Goal: Find specific page/section: Find specific page/section

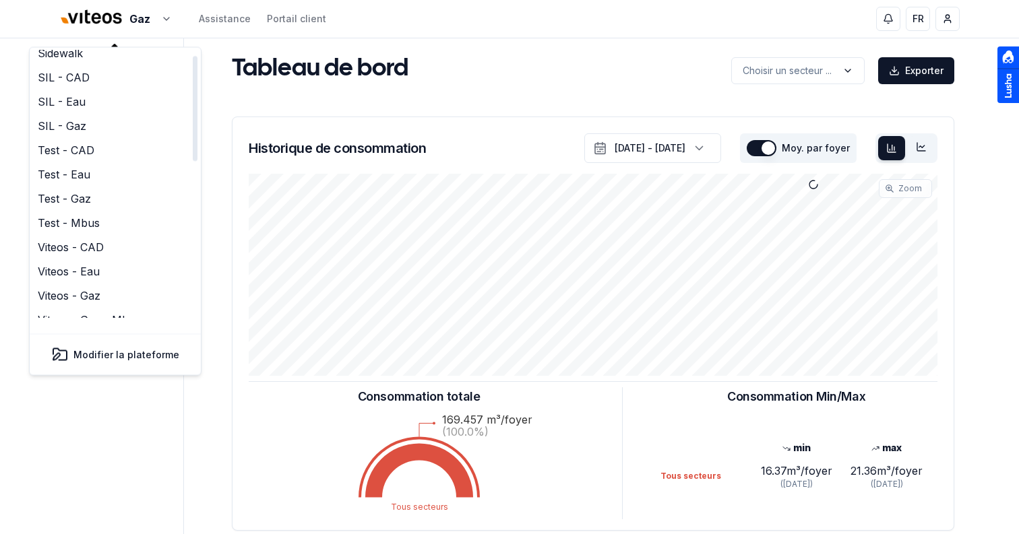
scroll to position [412, 0]
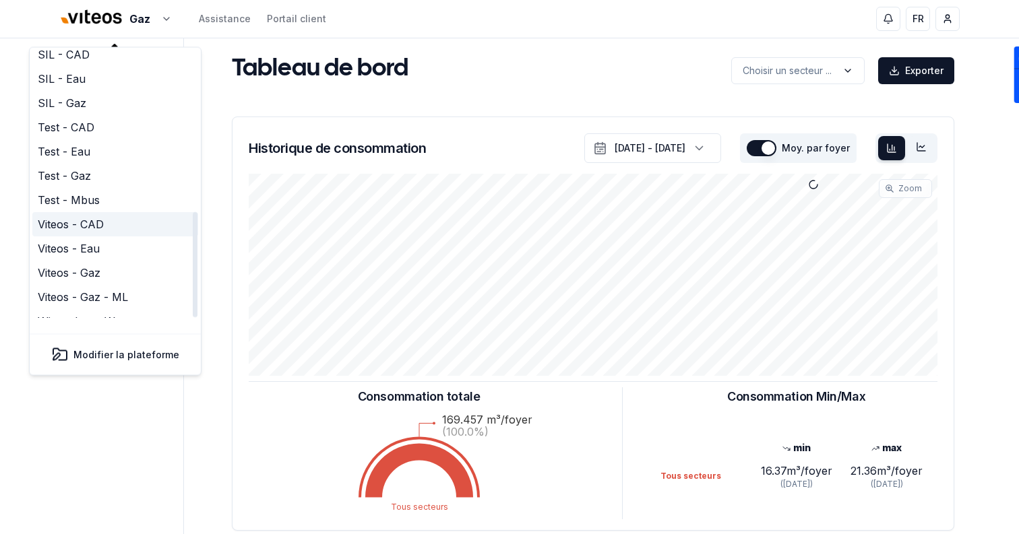
click at [79, 213] on link "Viteos - CAD" at bounding box center [115, 225] width 166 height 24
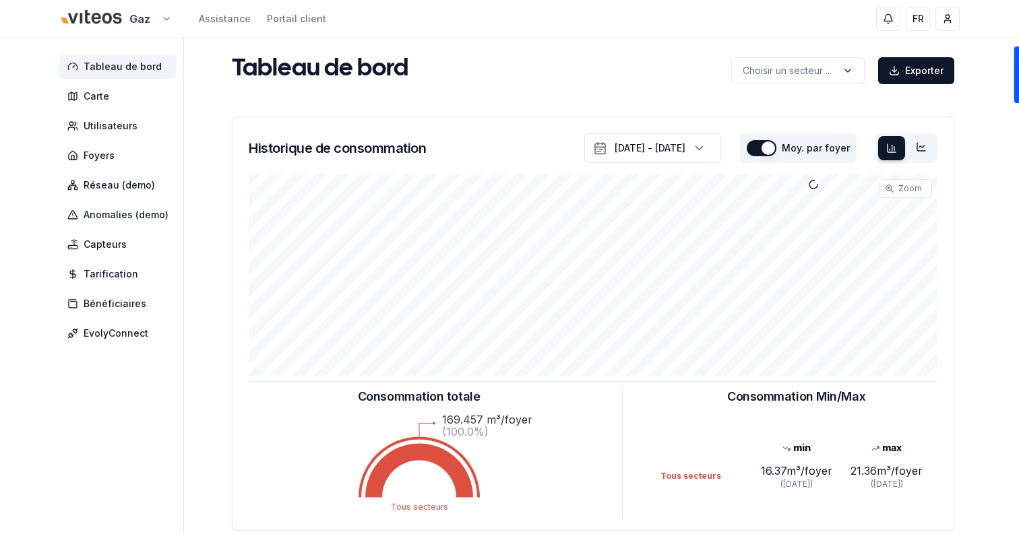
click at [137, 27] on html "Gaz Assistance Portail client FR Sami Tableau de bord Carte Utilisateurs Foyers…" at bounding box center [509, 417] width 1019 height 835
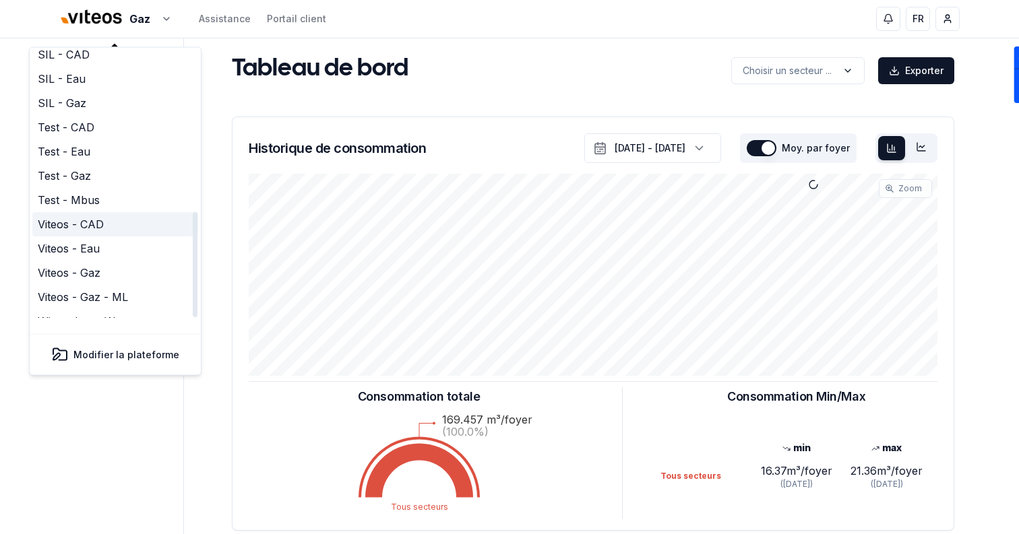
click at [117, 216] on link "Viteos - CAD" at bounding box center [115, 225] width 166 height 24
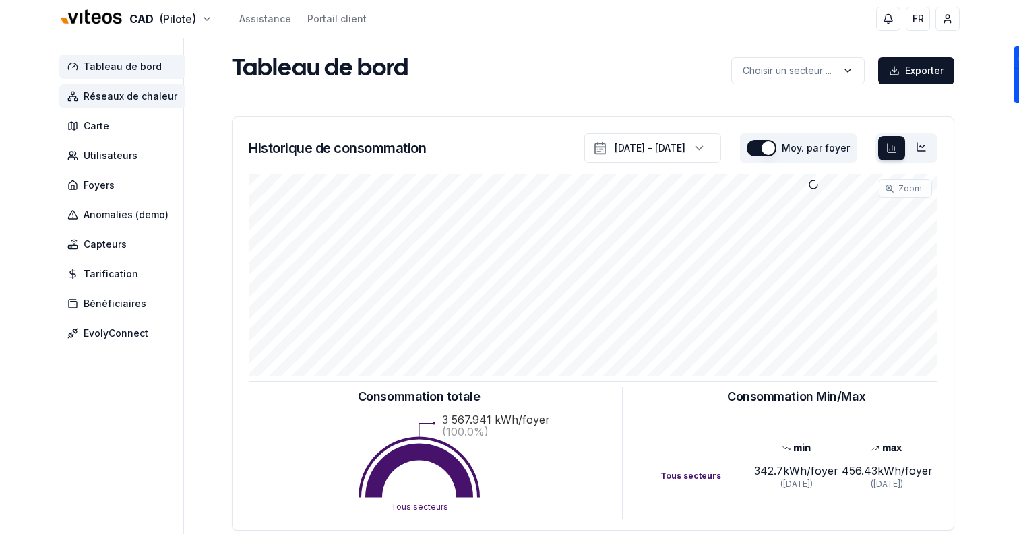
click at [118, 102] on span "Réseaux de chaleur" at bounding box center [131, 96] width 94 height 13
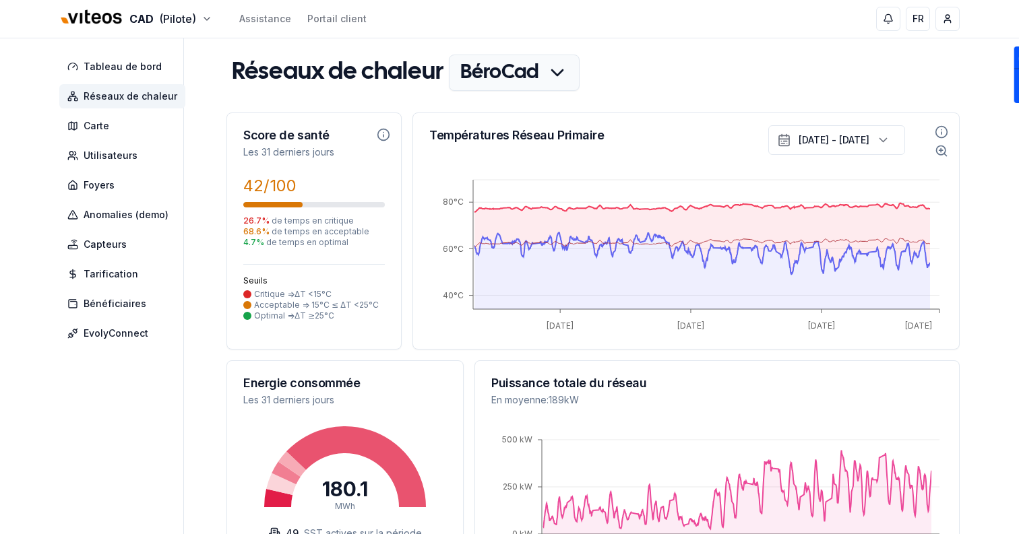
click at [476, 101] on div "Réseaux de chaleur BéroCad Score de santé Les 31 derniers jours 42 /100 26.7 % …" at bounding box center [592, 539] width 733 height 969
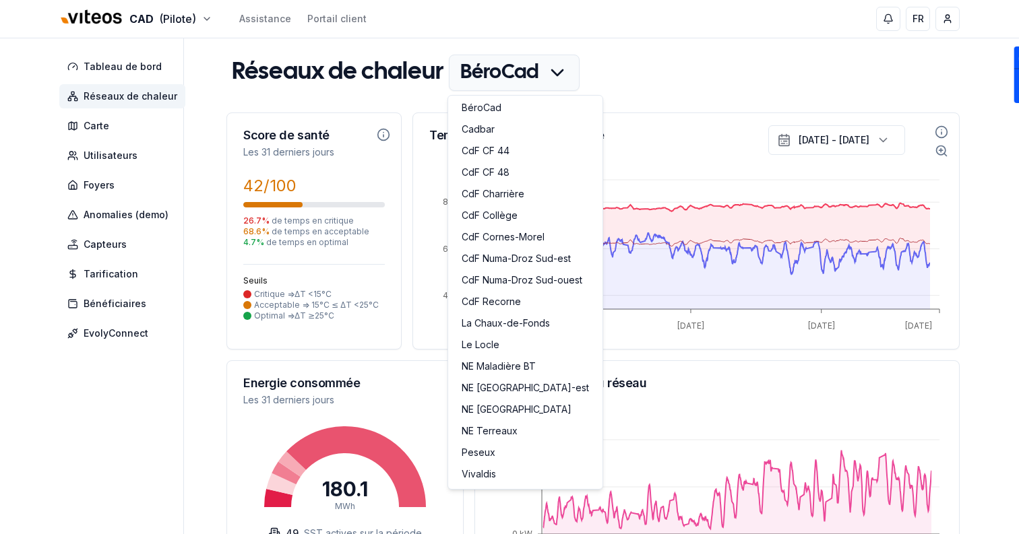
click at [484, 136] on link "Cadbar" at bounding box center [525, 131] width 149 height 22
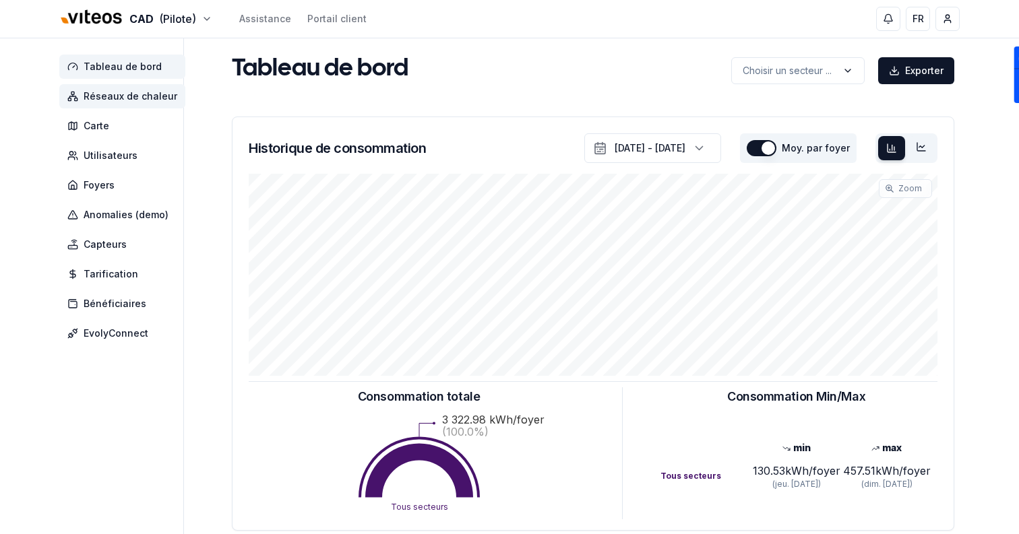
click at [142, 88] on span "Réseaux de chaleur" at bounding box center [122, 96] width 126 height 24
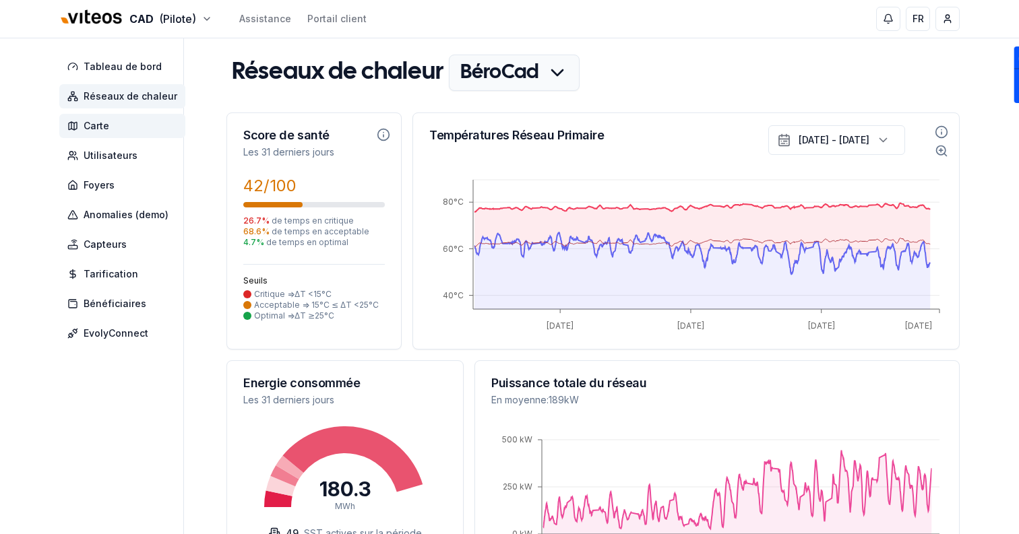
click at [131, 133] on span "Carte" at bounding box center [122, 126] width 126 height 24
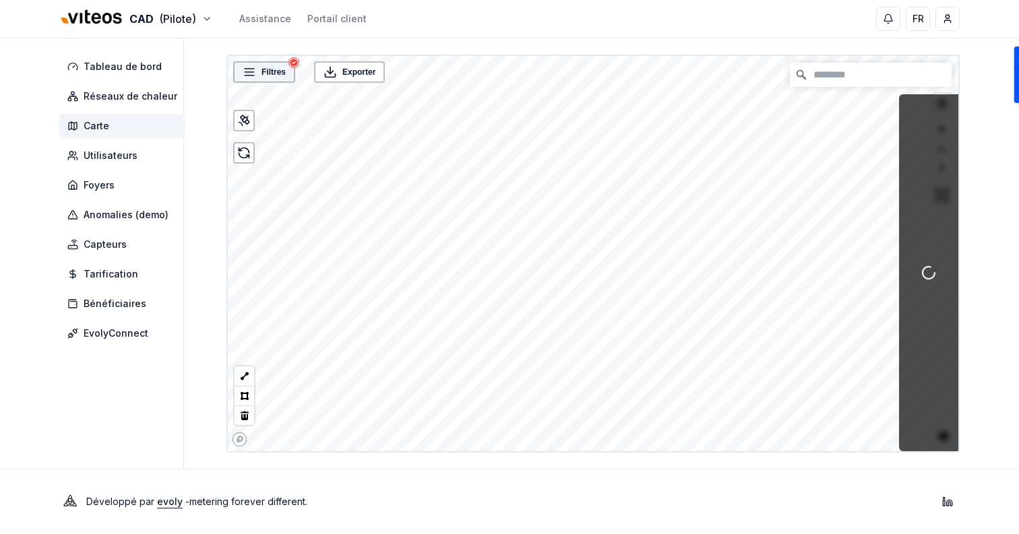
click at [264, 74] on span "Filtres" at bounding box center [273, 71] width 24 height 13
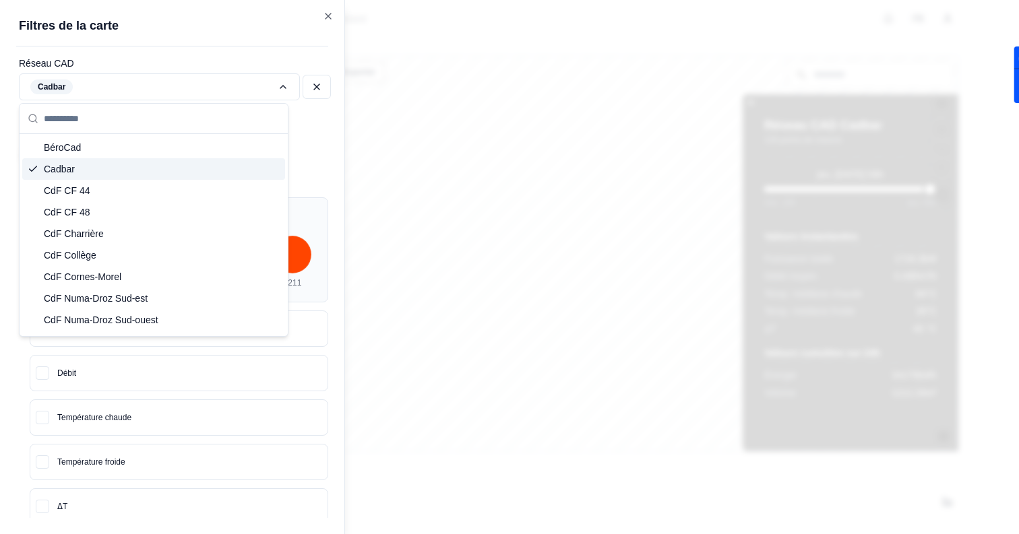
click at [141, 170] on div "Cadbar" at bounding box center [153, 169] width 263 height 22
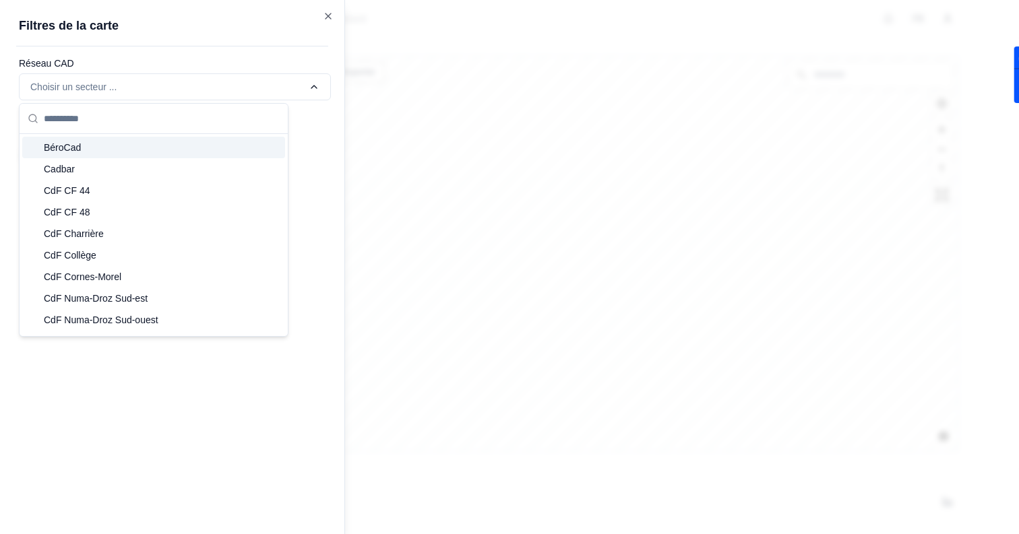
click at [129, 155] on div "BéroCad" at bounding box center [153, 148] width 263 height 22
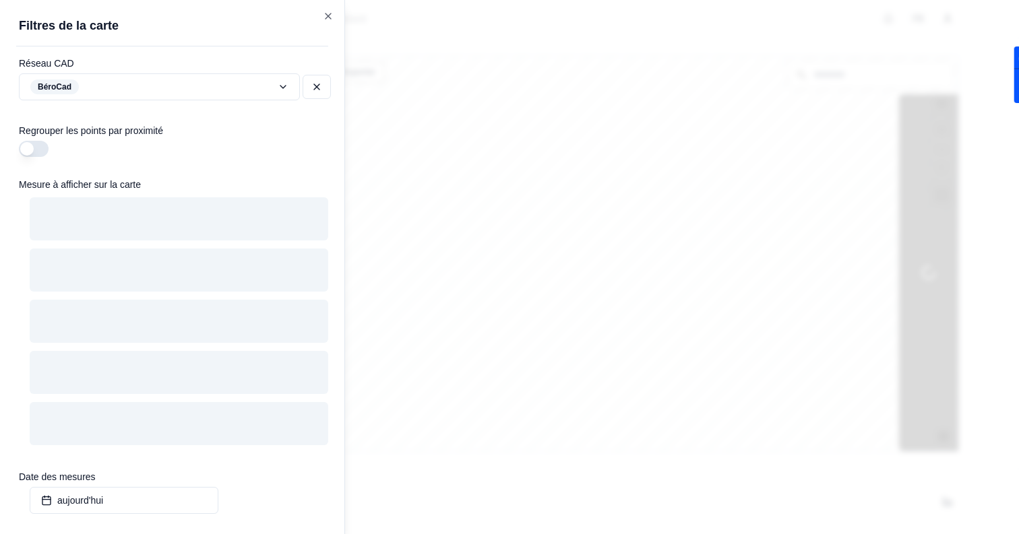
click at [521, 222] on div at bounding box center [509, 267] width 1019 height 534
click at [330, 21] on icon "button" at bounding box center [328, 16] width 11 height 11
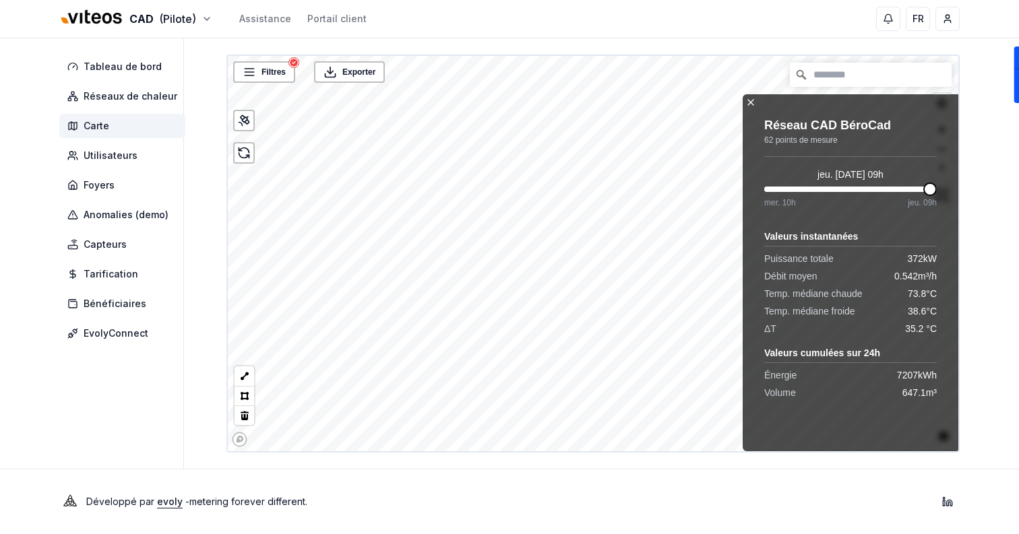
click at [751, 105] on icon at bounding box center [750, 102] width 11 height 11
